Goal: Task Accomplishment & Management: Manage account settings

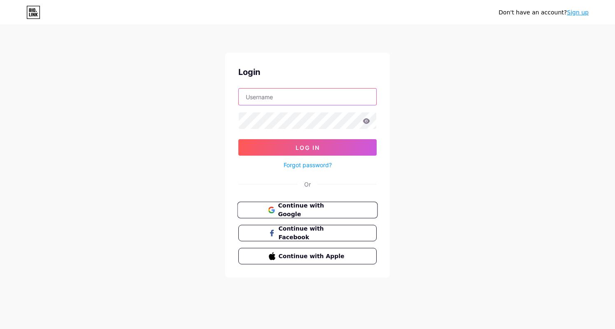
type input "[EMAIL_ADDRESS][DOMAIN_NAME]"
click at [324, 202] on button "Continue with Google" at bounding box center [307, 210] width 140 height 17
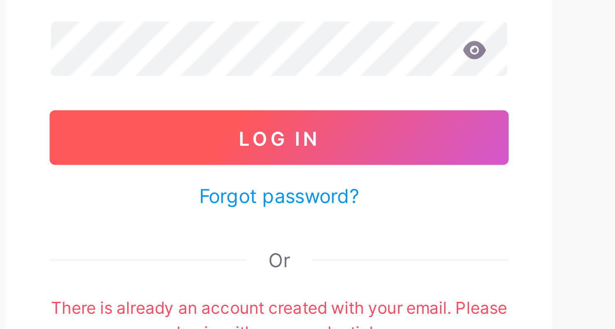
type input "[EMAIL_ADDRESS][DOMAIN_NAME]"
click at [319, 151] on button "Log In" at bounding box center [307, 147] width 138 height 16
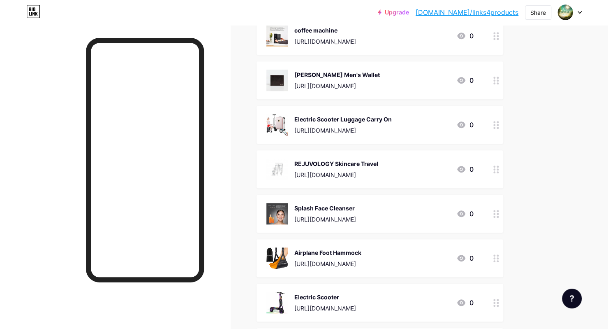
scroll to position [330, 0]
